Goal: Navigation & Orientation: Find specific page/section

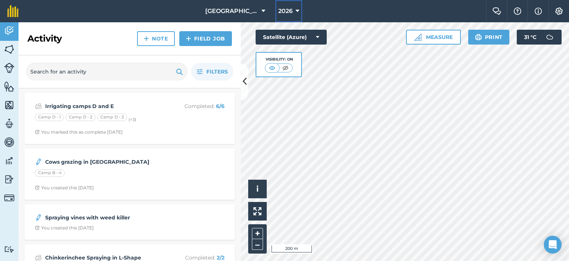
click at [296, 12] on icon at bounding box center [298, 11] width 4 height 9
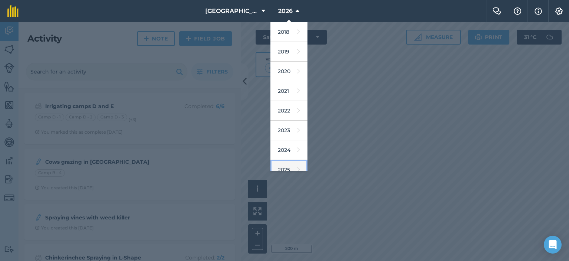
click at [288, 167] on link "2025" at bounding box center [289, 170] width 37 height 20
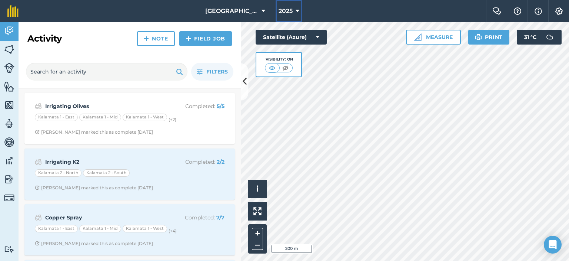
click at [289, 13] on span "2025" at bounding box center [286, 11] width 14 height 9
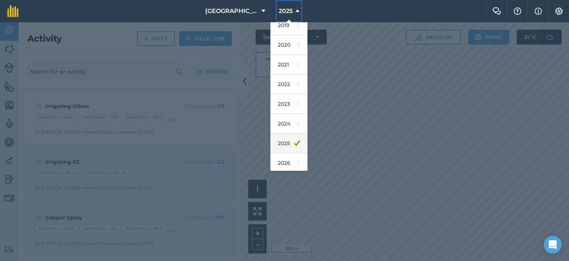
scroll to position [47, 0]
click at [285, 142] on link "2026" at bounding box center [289, 142] width 37 height 20
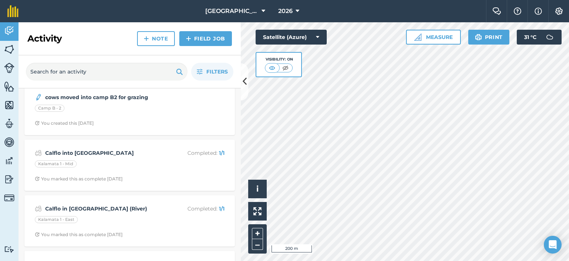
scroll to position [482, 0]
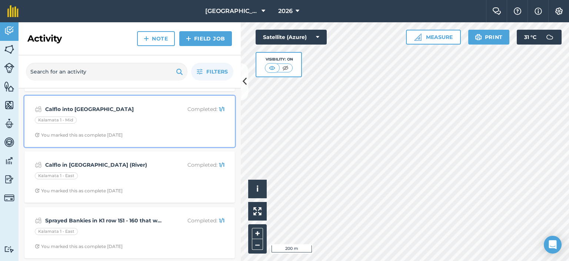
click at [175, 118] on div "Kalamata 1 - Mid" at bounding box center [130, 121] width 190 height 10
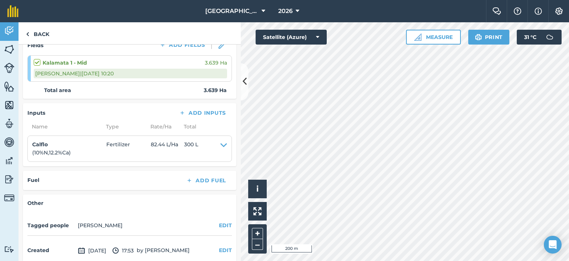
scroll to position [141, 0]
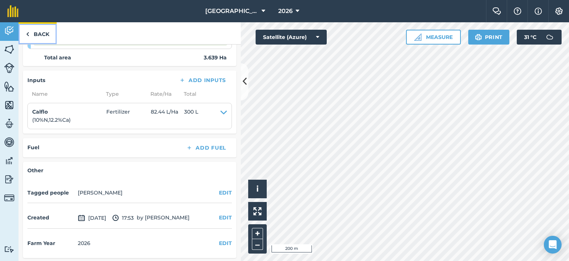
click at [38, 34] on link "Back" at bounding box center [38, 33] width 38 height 22
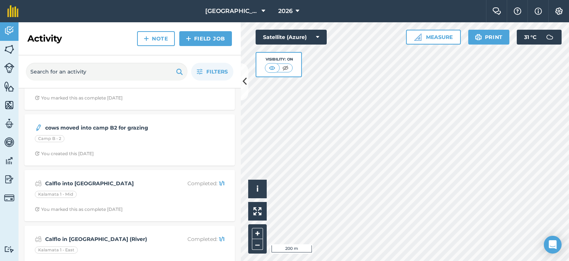
scroll to position [519, 0]
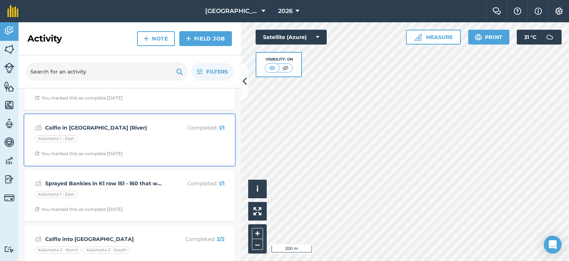
click at [150, 139] on div "Kalamata 1 - East" at bounding box center [130, 140] width 190 height 10
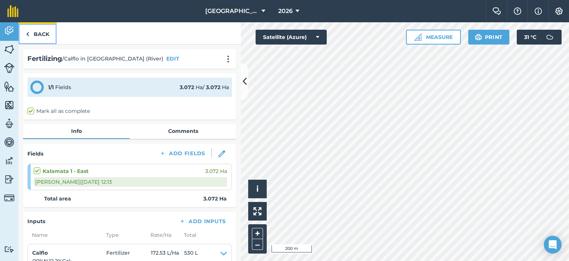
click at [50, 39] on link "Back" at bounding box center [38, 33] width 38 height 22
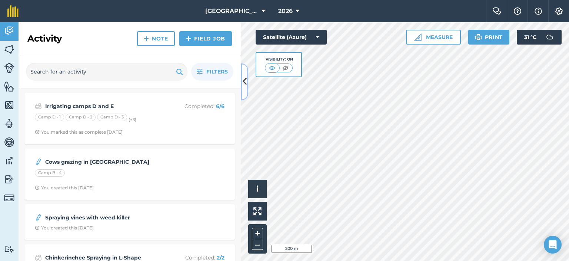
click at [246, 79] on icon at bounding box center [245, 81] width 4 height 13
